Goal: Understand process/instructions: Learn about a topic

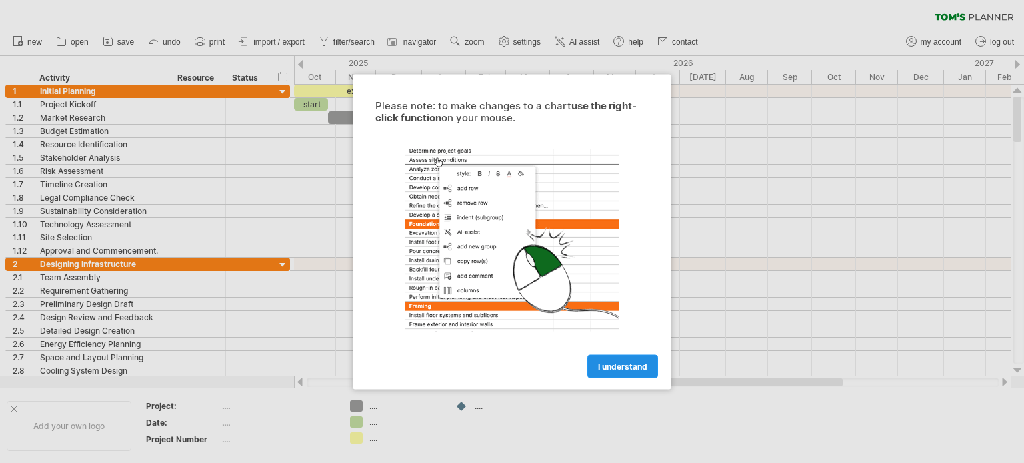
click at [627, 365] on span "I understand" at bounding box center [622, 366] width 49 height 10
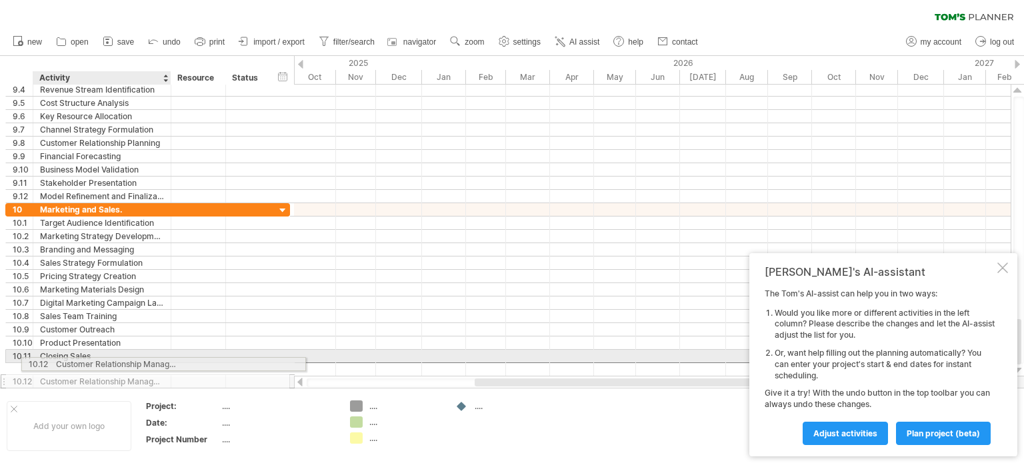
drag, startPoint x: 133, startPoint y: 370, endPoint x: 146, endPoint y: 362, distance: 15.0
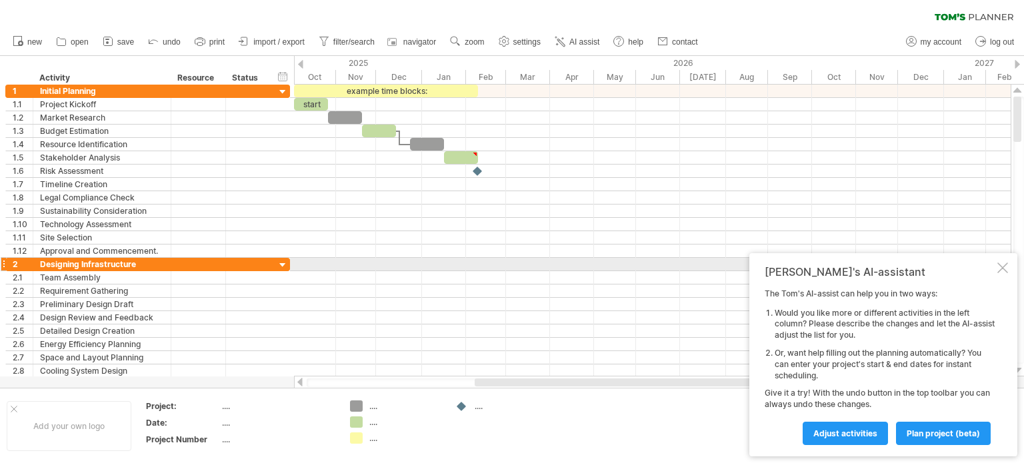
click at [1000, 269] on div at bounding box center [1002, 268] width 11 height 11
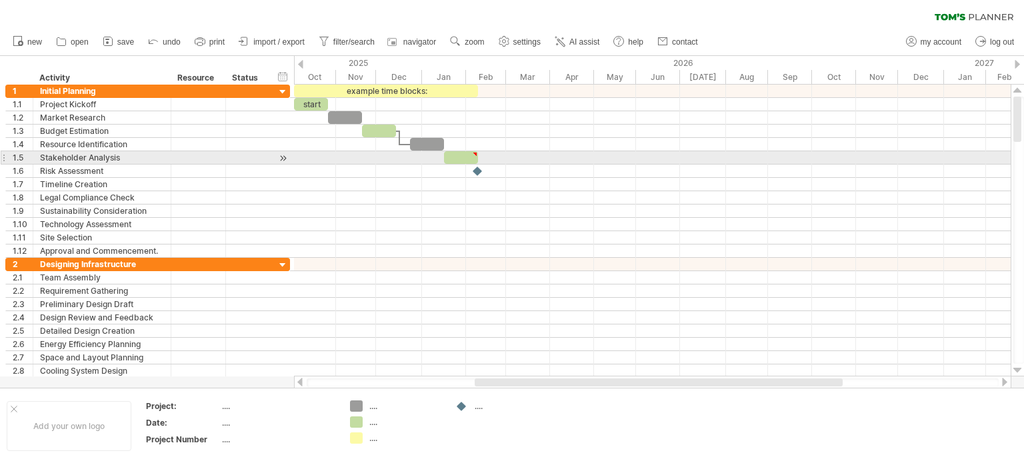
type textarea "**********"
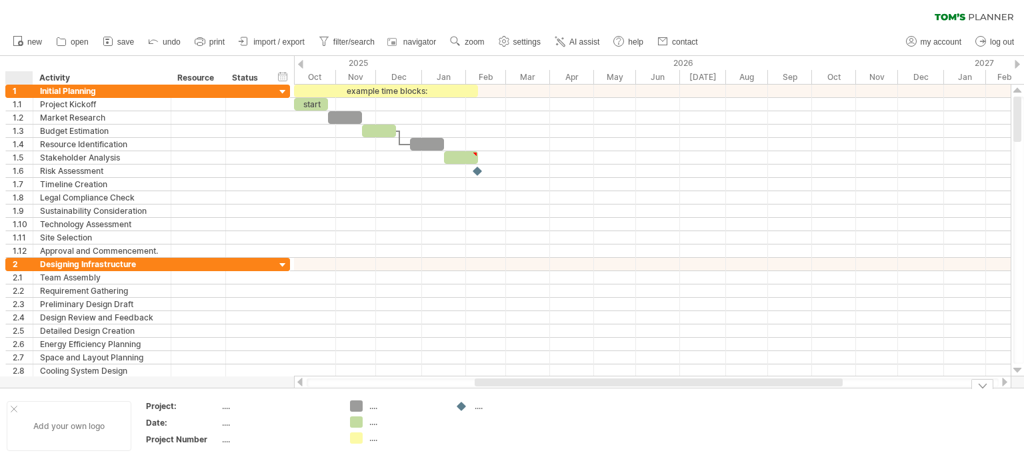
click at [16, 411] on div at bounding box center [14, 409] width 7 height 7
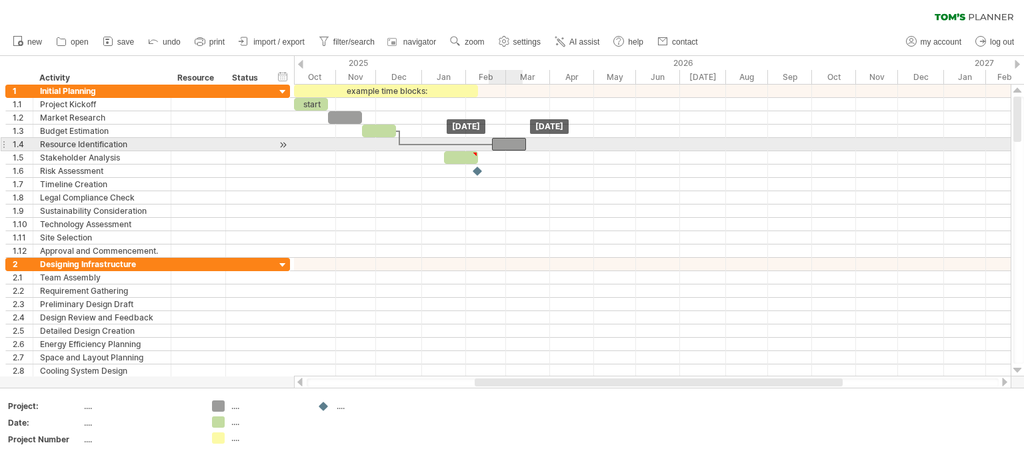
drag, startPoint x: 438, startPoint y: 145, endPoint x: 520, endPoint y: 150, distance: 82.2
click at [520, 150] on div "example time blocks: start [DATE] [DATE]" at bounding box center [652, 231] width 717 height 292
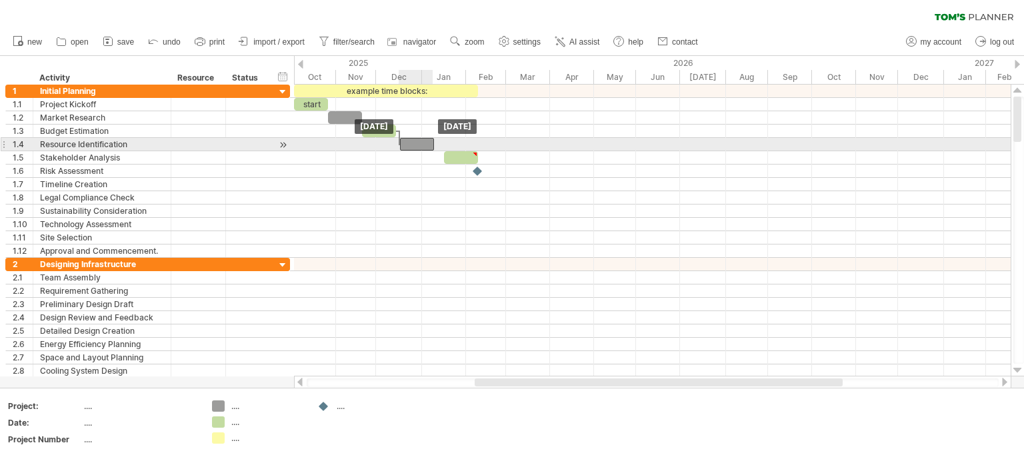
drag, startPoint x: 516, startPoint y: 145, endPoint x: 424, endPoint y: 144, distance: 92.0
click at [424, 144] on div at bounding box center [417, 144] width 34 height 13
click at [430, 143] on div at bounding box center [417, 144] width 34 height 13
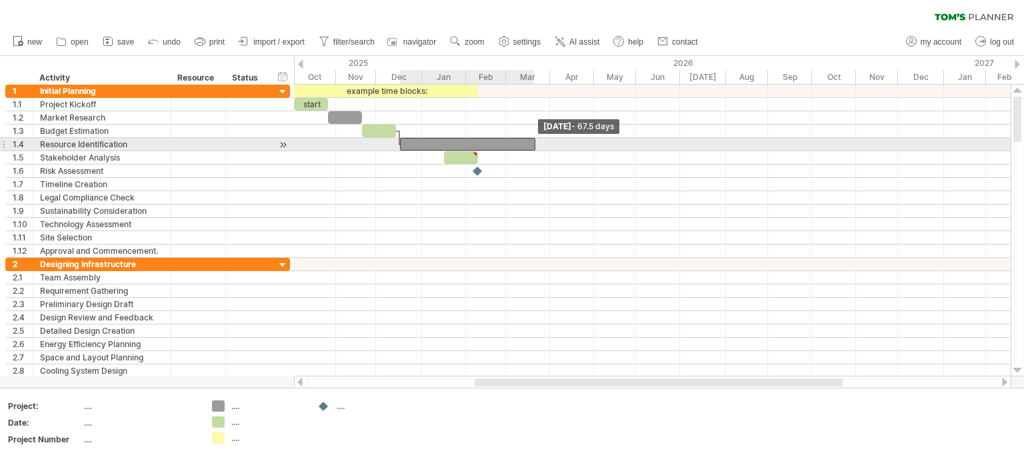
drag, startPoint x: 432, startPoint y: 143, endPoint x: 533, endPoint y: 146, distance: 101.4
click at [533, 146] on span at bounding box center [535, 144] width 5 height 13
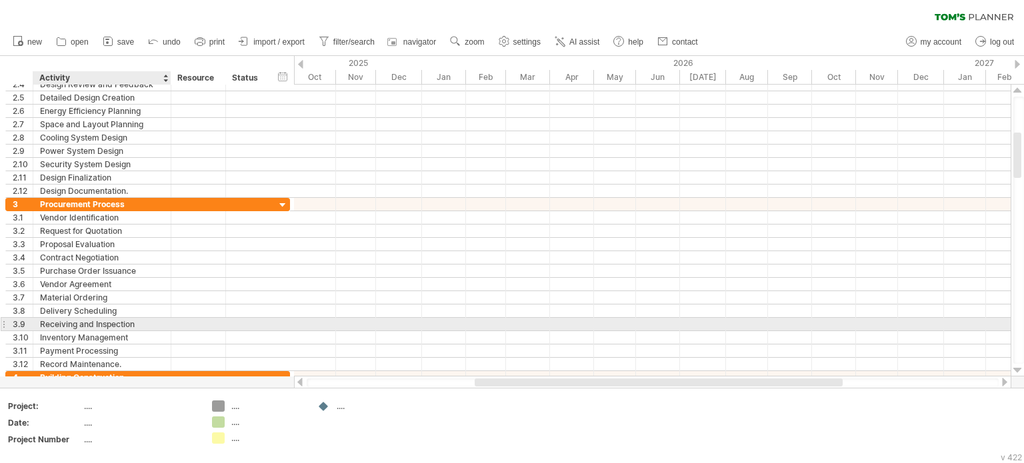
click at [340, 319] on div at bounding box center [652, 324] width 717 height 13
